Goal: Book appointment/travel/reservation

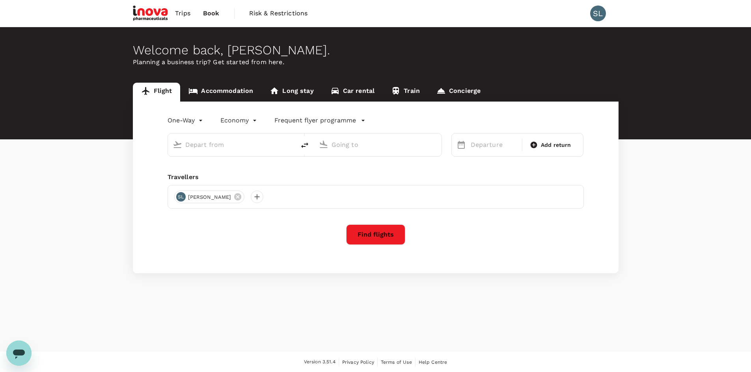
type input "roundtrip"
type input "[GEOGRAPHIC_DATA], [GEOGRAPHIC_DATA] (any)"
type input "[PERSON_NAME] Intl (MNL)"
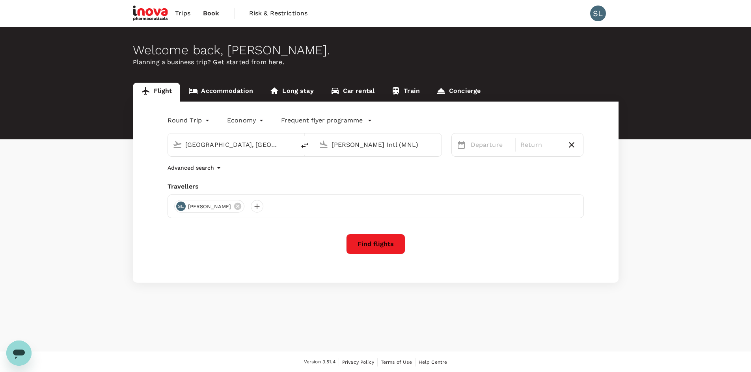
click at [225, 82] on div "Welcome back , [PERSON_NAME] . Planning a business trip? Get started from here." at bounding box center [375, 83] width 751 height 112
click at [224, 86] on link "Accommodation" at bounding box center [220, 92] width 81 height 19
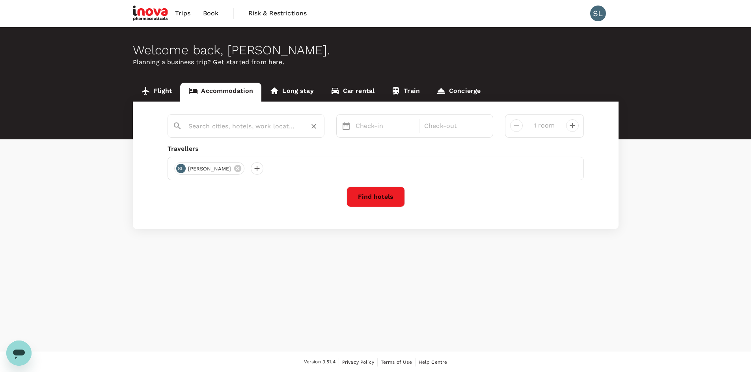
click at [217, 127] on input "text" at bounding box center [242, 126] width 109 height 12
click at [221, 127] on input "text" at bounding box center [242, 126] width 109 height 12
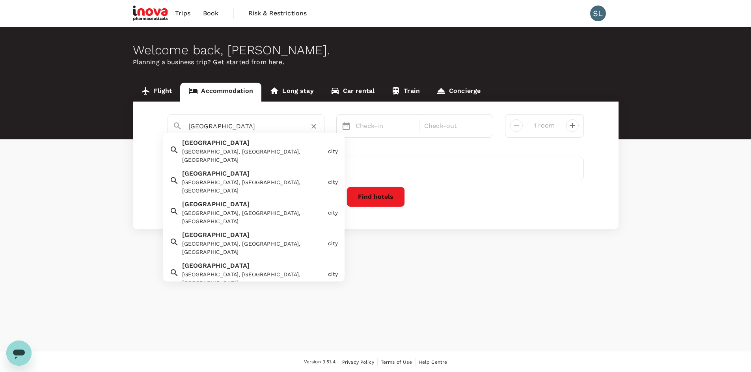
click at [229, 151] on div "[GEOGRAPHIC_DATA], [GEOGRAPHIC_DATA], [GEOGRAPHIC_DATA]" at bounding box center [253, 156] width 143 height 17
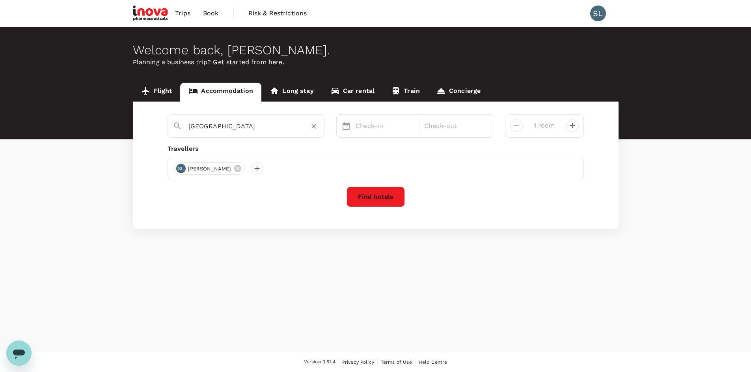
type input "[GEOGRAPHIC_DATA]"
click at [375, 125] on p "Check-in" at bounding box center [384, 125] width 59 height 9
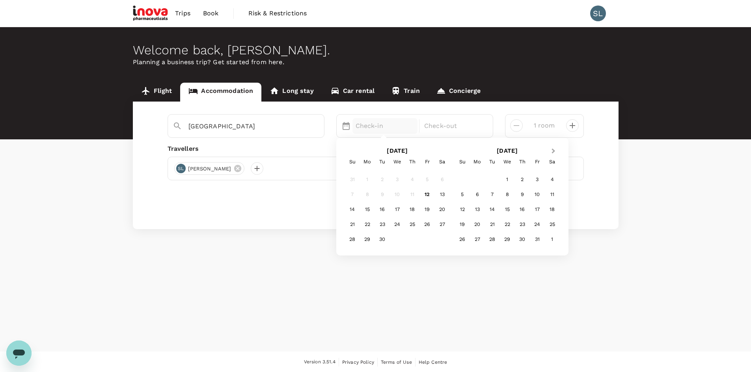
click at [553, 154] on button "Next Month" at bounding box center [554, 151] width 13 height 13
click at [480, 210] on div "10" at bounding box center [477, 209] width 15 height 15
click at [401, 208] on div "12" at bounding box center [397, 209] width 15 height 15
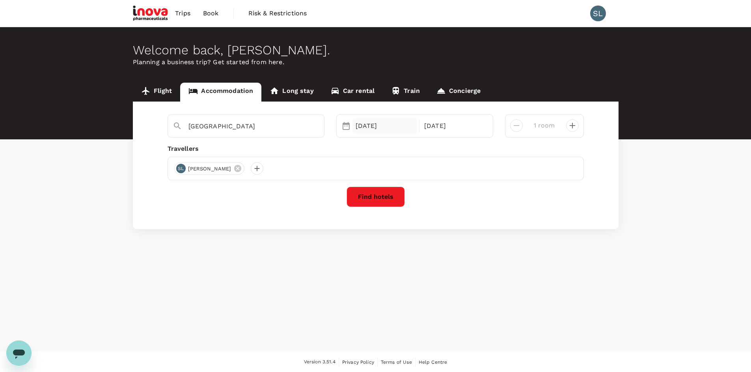
click at [374, 129] on div "[DATE]" at bounding box center [384, 126] width 65 height 16
click at [607, 125] on div "[GEOGRAPHIC_DATA] Selected date: [DATE] [DATE] Selected date: [DATE] [DATE] 1 r…" at bounding box center [376, 166] width 486 height 128
click at [388, 192] on button "Find hotels" at bounding box center [375, 197] width 58 height 20
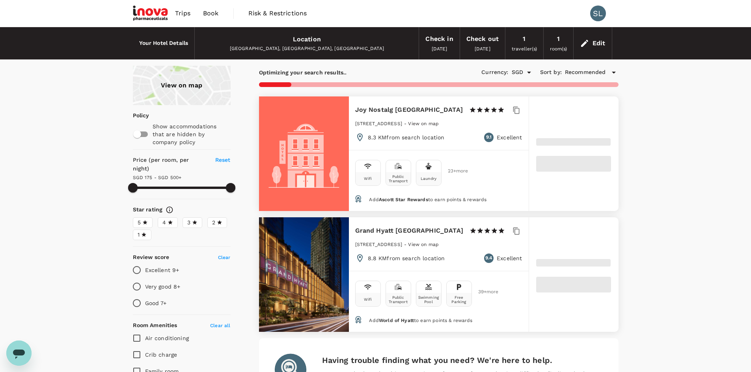
type input "499.01"
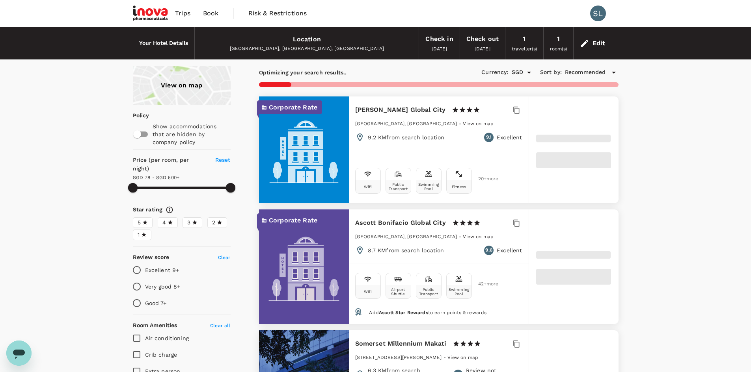
type input "78.01"
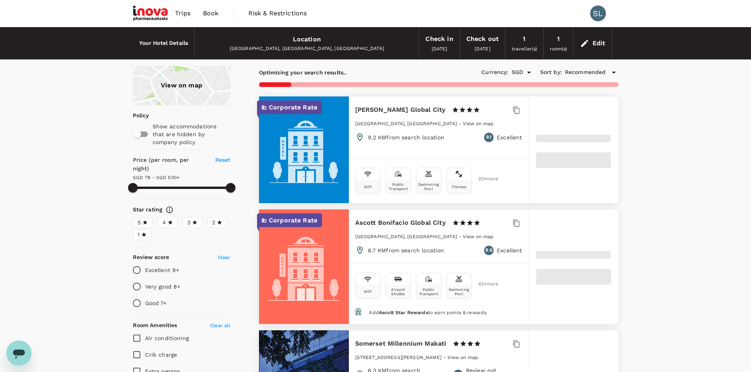
type input "499.55"
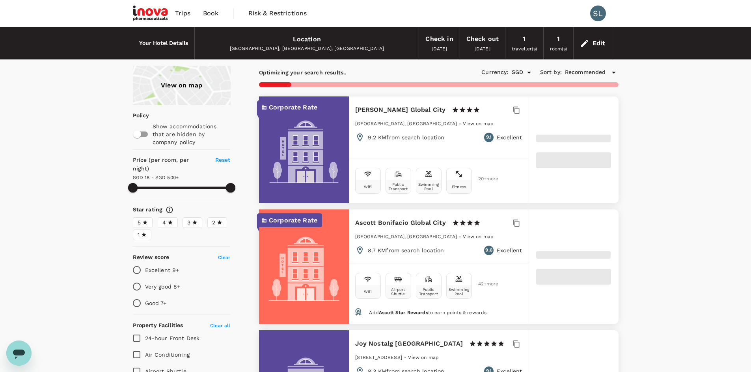
type input "17.55"
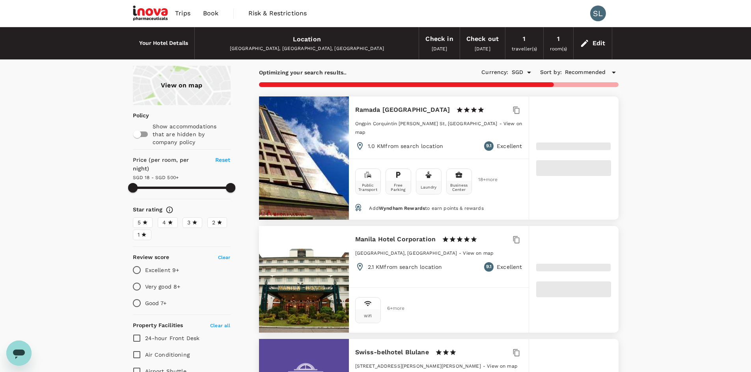
click at [190, 97] on div "View on map" at bounding box center [182, 85] width 98 height 39
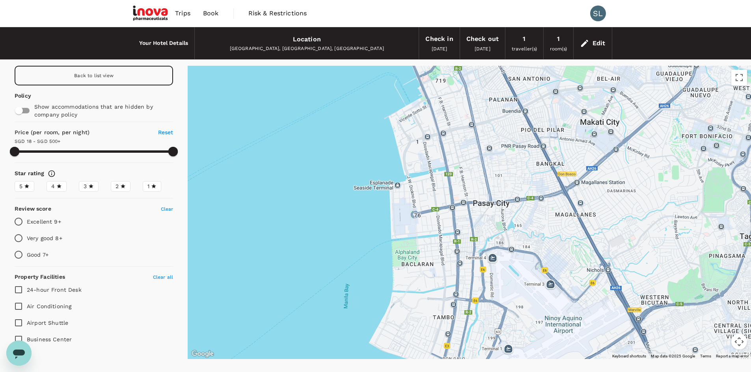
drag, startPoint x: 365, startPoint y: 280, endPoint x: 630, endPoint y: 208, distance: 274.1
click at [630, 208] on div at bounding box center [469, 213] width 563 height 294
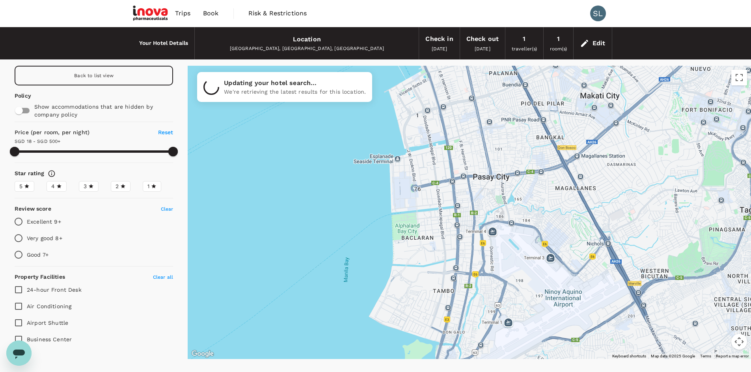
drag, startPoint x: 350, startPoint y: 249, endPoint x: 350, endPoint y: 221, distance: 27.6
click at [350, 221] on div at bounding box center [469, 213] width 563 height 294
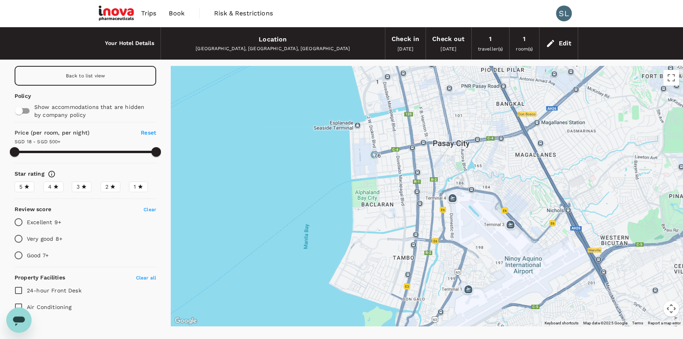
drag, startPoint x: 375, startPoint y: 221, endPoint x: 377, endPoint y: 203, distance: 17.5
click at [377, 203] on div at bounding box center [427, 196] width 512 height 260
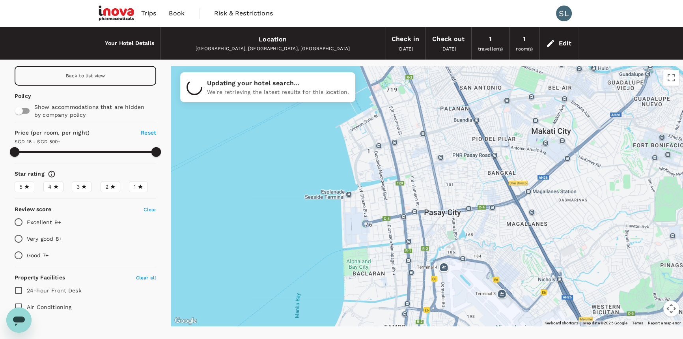
drag, startPoint x: 348, startPoint y: 168, endPoint x: 339, endPoint y: 239, distance: 71.5
click at [339, 239] on div at bounding box center [427, 196] width 512 height 260
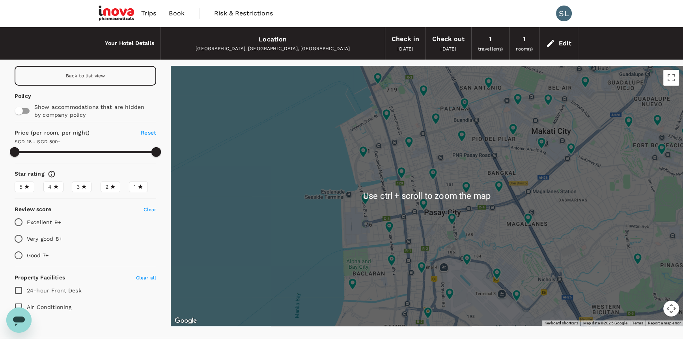
scroll to position [32, 0]
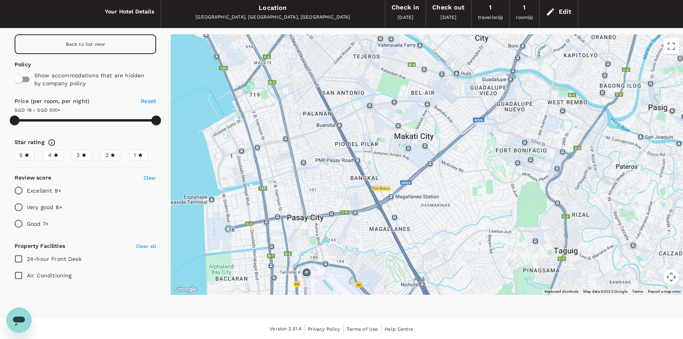
drag, startPoint x: 610, startPoint y: 143, endPoint x: 460, endPoint y: 181, distance: 154.3
click at [460, 181] on div at bounding box center [427, 164] width 512 height 260
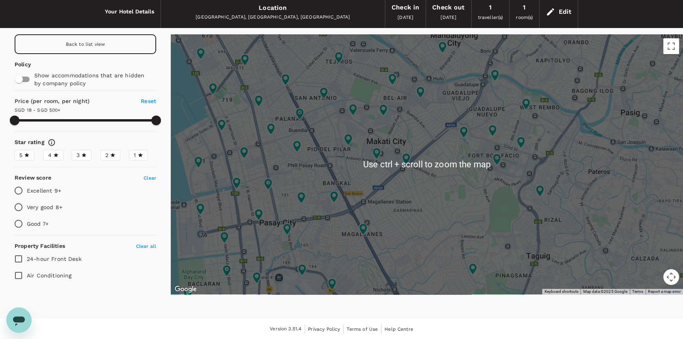
type input "499.55"
